Goal: Communication & Community: Answer question/provide support

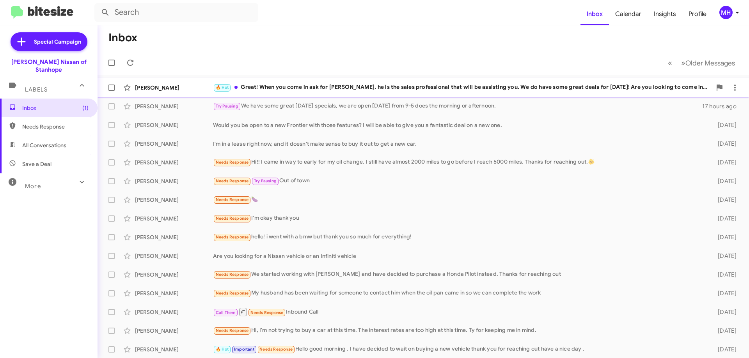
click at [262, 87] on div "🔥 Hot Great! When you come in ask for [PERSON_NAME], he is the sales profession…" at bounding box center [462, 87] width 498 height 9
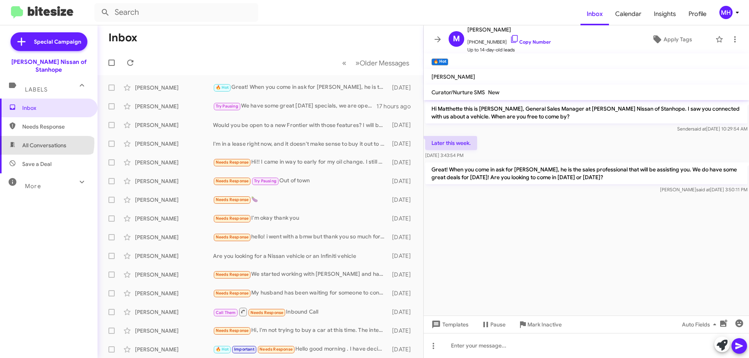
click at [46, 142] on span "All Conversations" at bounding box center [44, 146] width 44 height 8
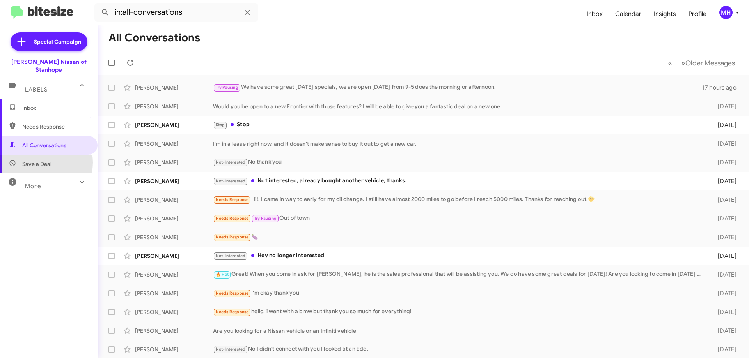
click at [39, 160] on span "Save a Deal" at bounding box center [36, 164] width 29 height 8
type input "in:not-interested"
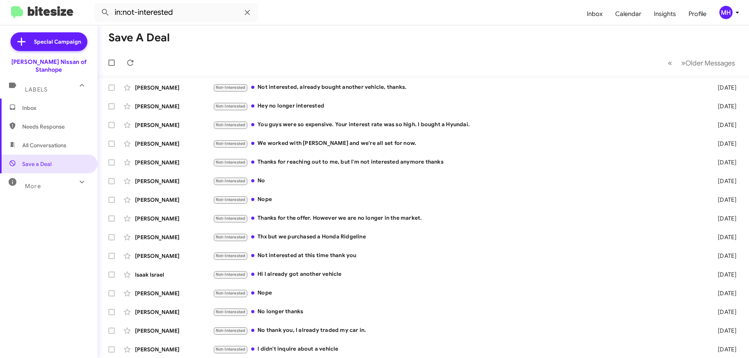
click at [41, 104] on span "Inbox" at bounding box center [55, 108] width 66 height 8
